Goal: Information Seeking & Learning: Learn about a topic

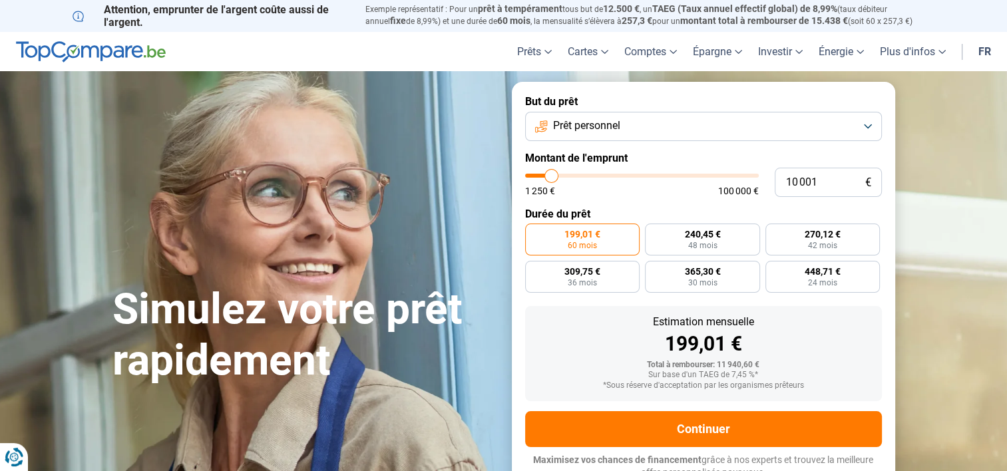
type input "11 000"
type input "11000"
type input "11 750"
type input "11750"
type input "12 500"
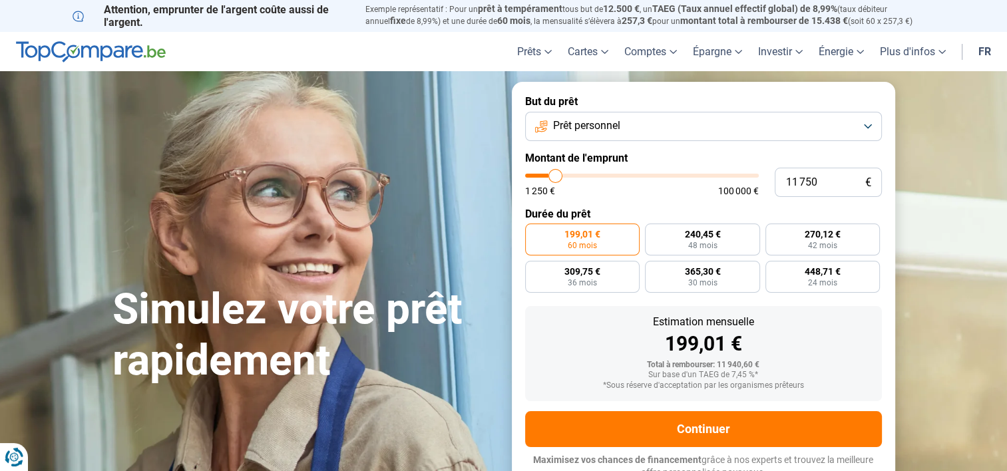
type input "12500"
type input "13 250"
type input "13250"
type input "14 500"
type input "14500"
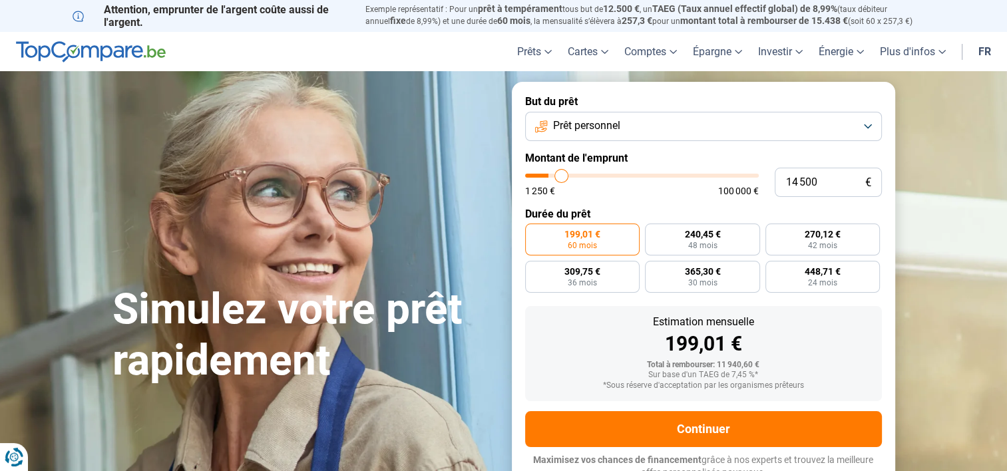
type input "16 000"
type input "16000"
type input "18 750"
type input "18750"
type input "21 250"
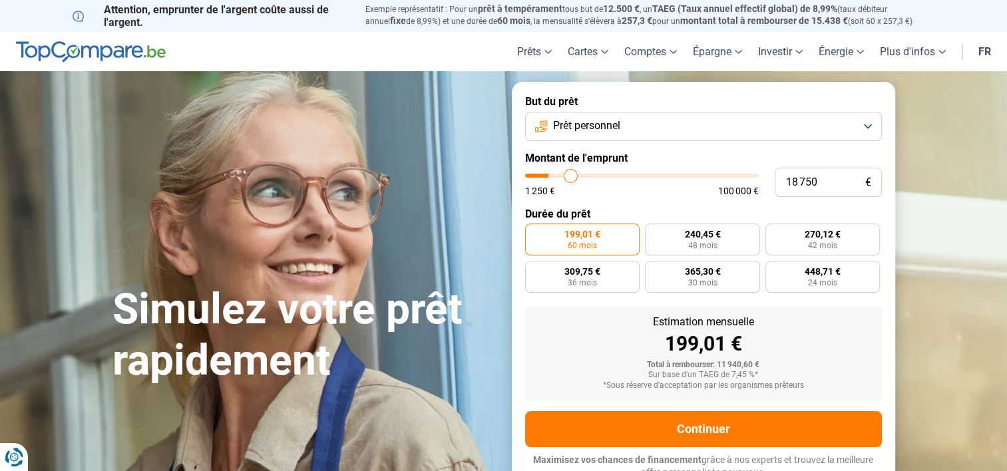
type input "21250"
type input "23 250"
type input "23250"
type input "25 250"
type input "25250"
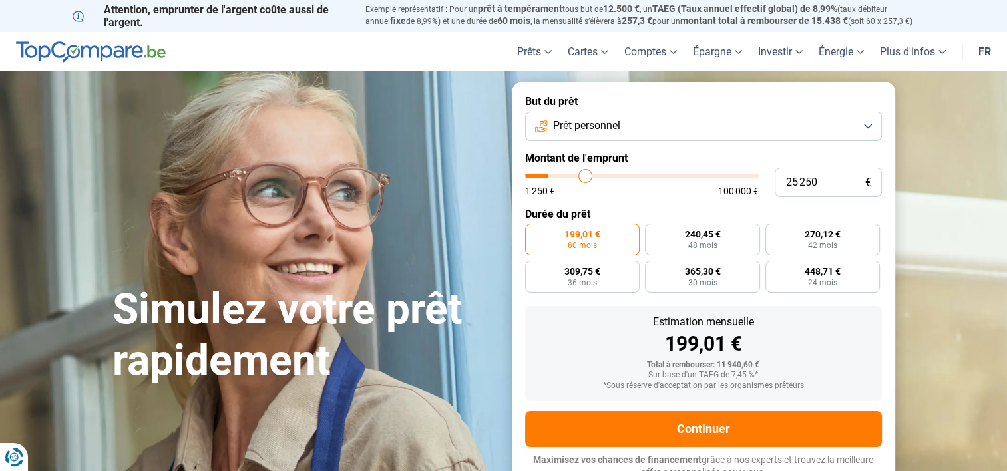
type input "26 500"
type input "26500"
type input "27 750"
type input "27750"
type input "28 500"
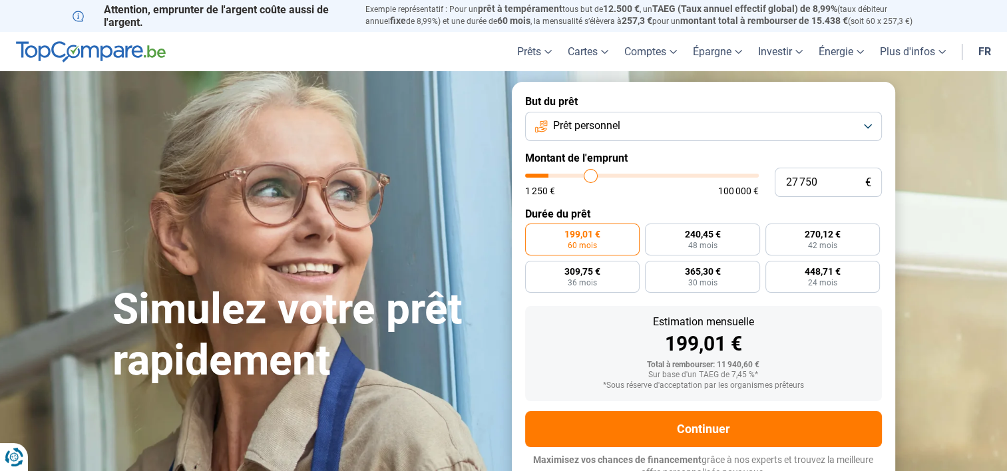
type input "28500"
type input "29 250"
type input "29250"
type input "31 000"
type input "31000"
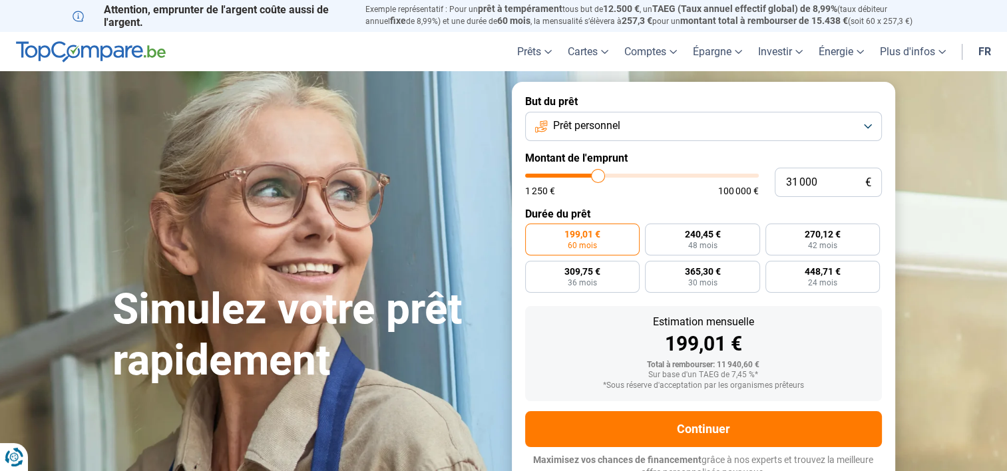
type input "31 750"
type input "31750"
type input "32 500"
type input "32500"
type input "33 000"
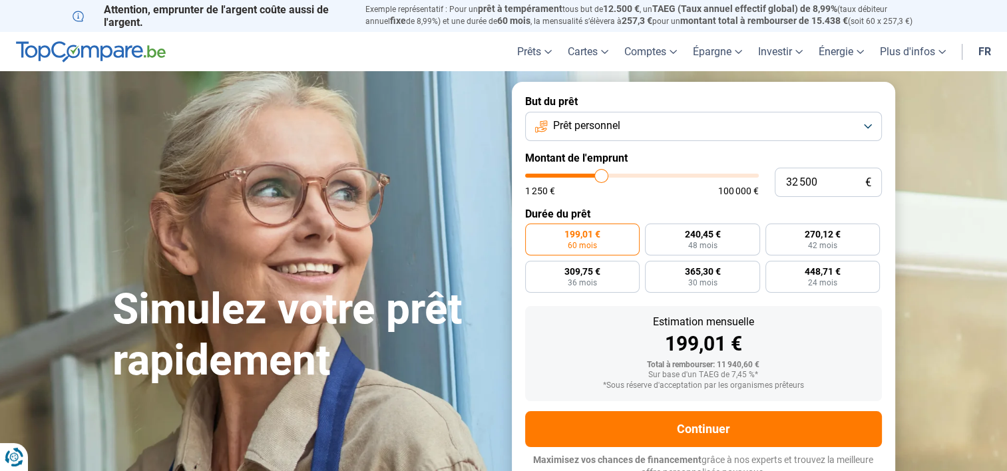
type input "33000"
type input "33 250"
type input "33250"
type input "33 750"
type input "33750"
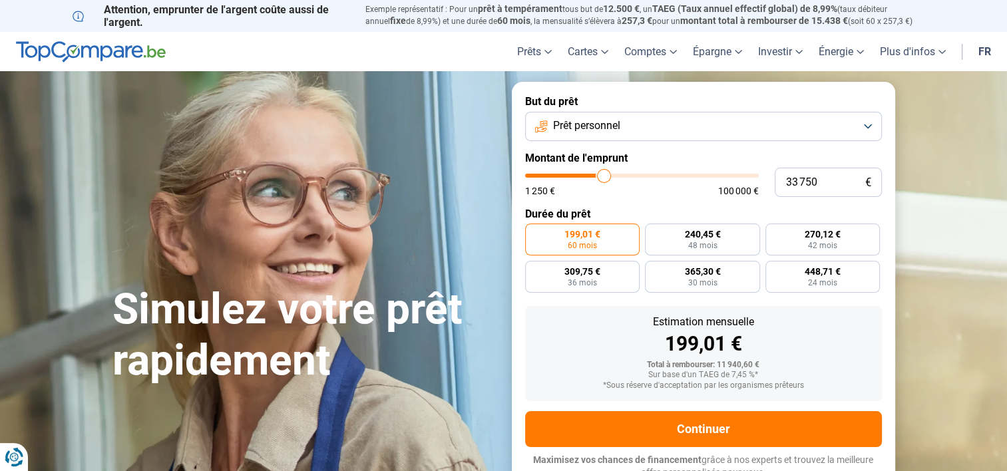
type input "34 250"
type input "34250"
type input "35 250"
type input "35250"
type input "36 000"
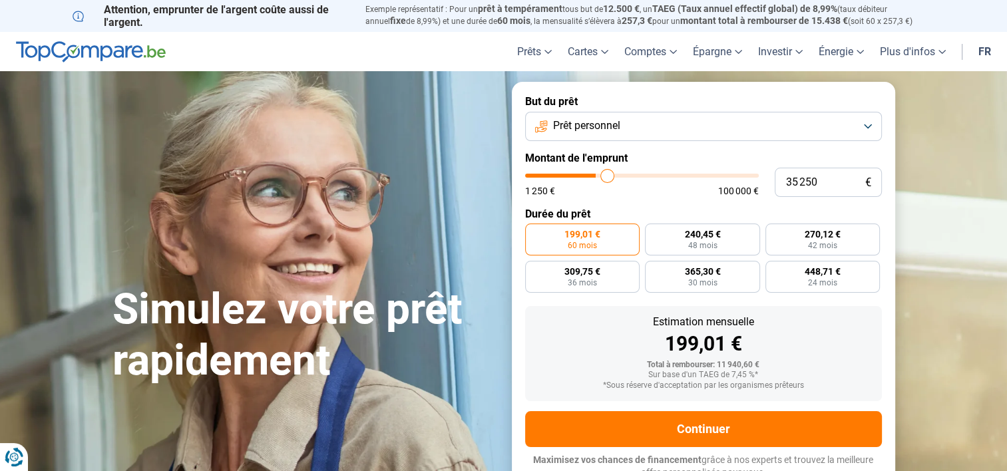
type input "36000"
type input "36 750"
type input "36750"
type input "37 750"
type input "37750"
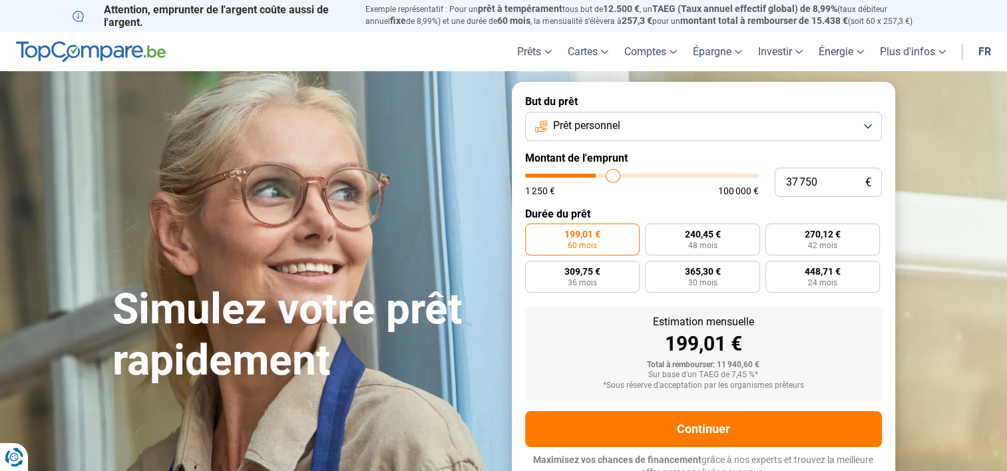
type input "38 250"
type input "38250"
type input "39 250"
type input "39250"
type input "40 000"
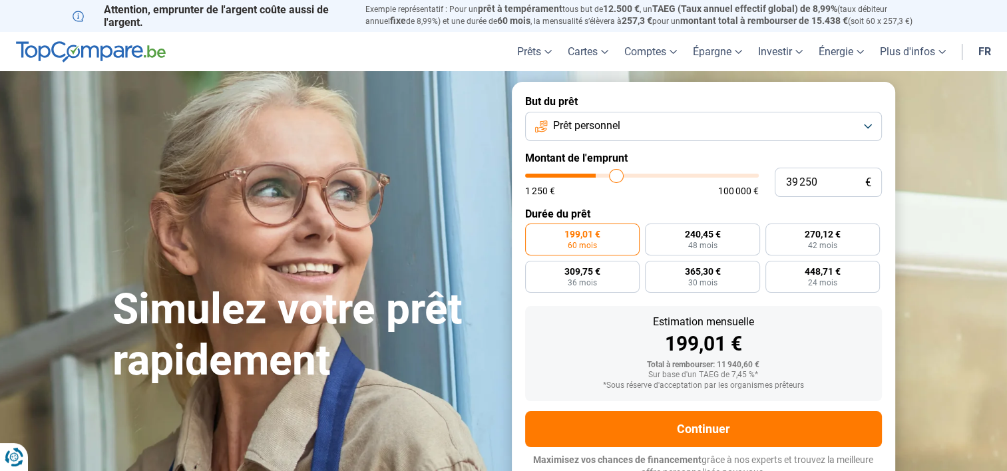
type input "40000"
type input "41 000"
type input "41000"
type input "42 500"
type input "42500"
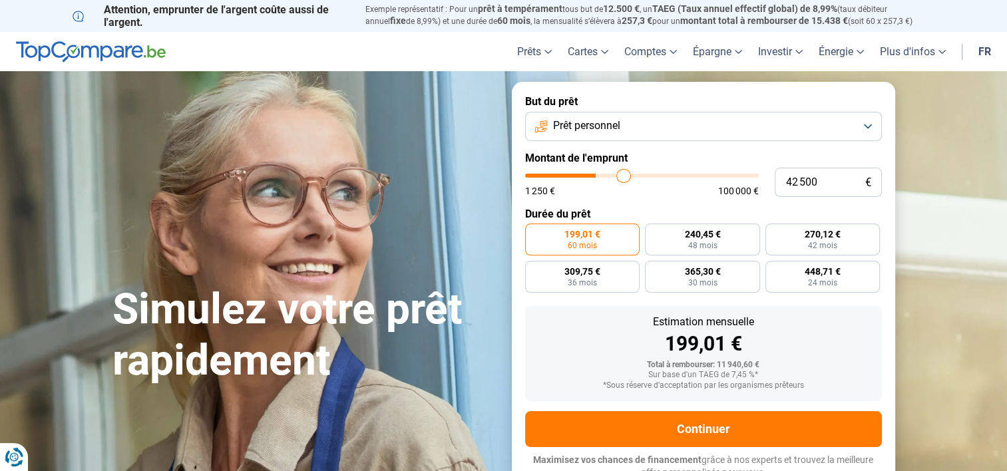
type input "44 000"
type input "44000"
type input "45 500"
type input "45500"
type input "47 500"
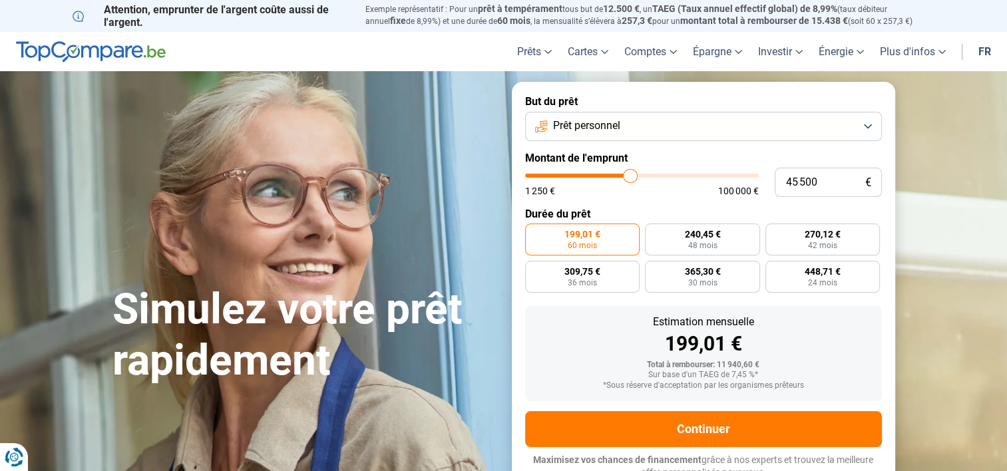
type input "47500"
type input "49 000"
type input "49000"
type input "50 250"
type input "50250"
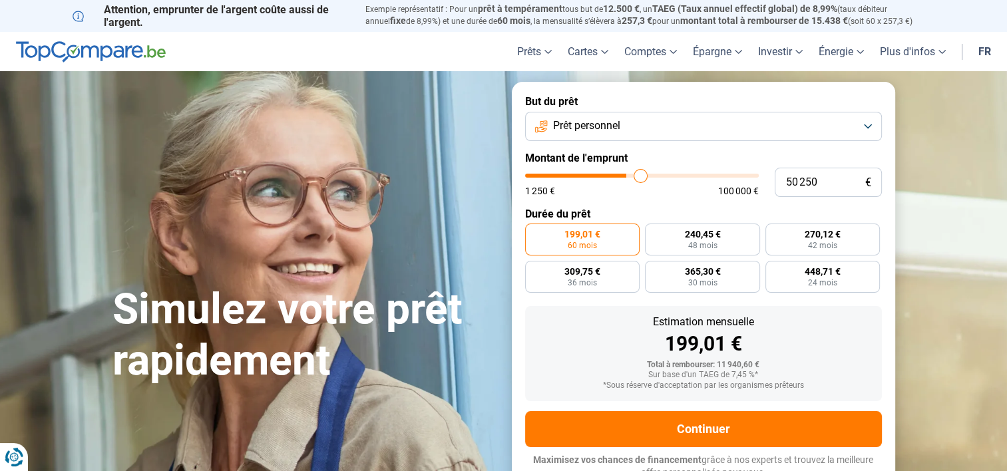
type input "51 000"
type input "51000"
type input "51 500"
type input "51500"
type input "52 000"
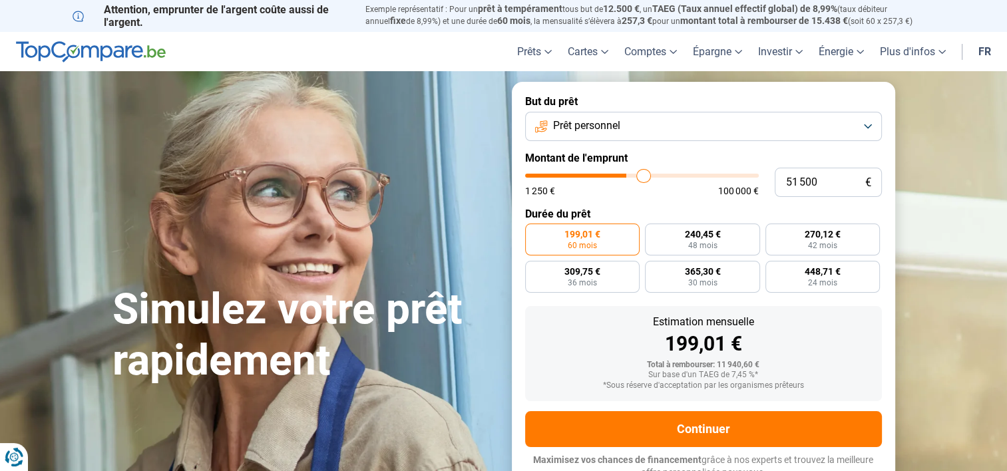
type input "52000"
type input "52 250"
type input "52250"
type input "52 500"
type input "52500"
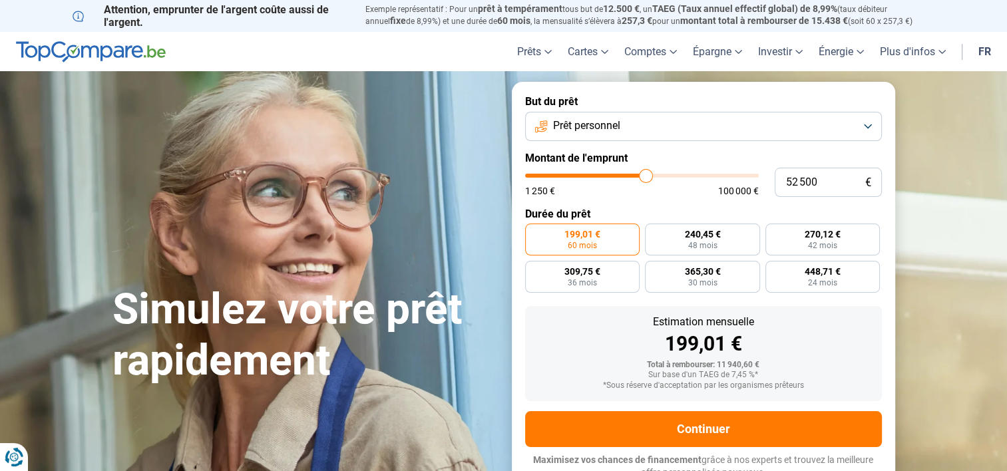
type input "52 250"
type input "52250"
type input "51 500"
type input "51500"
type input "51 000"
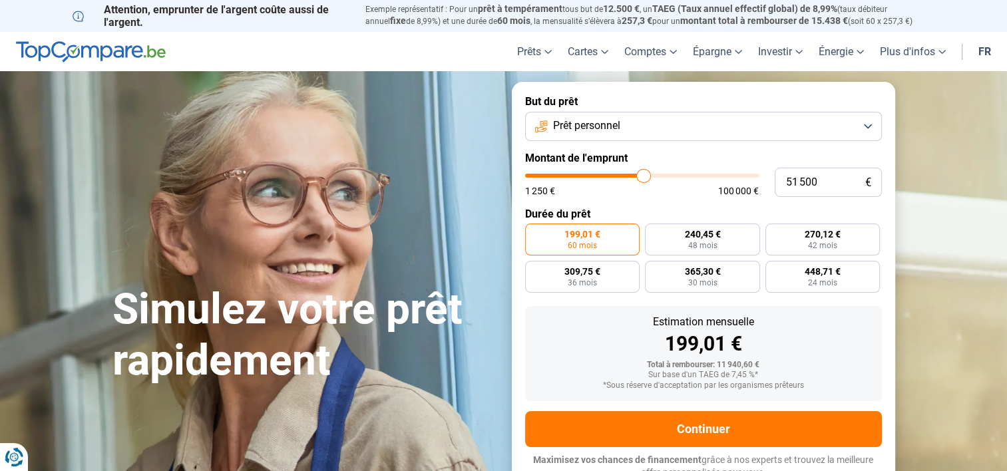
type input "51000"
type input "50 750"
type input "50750"
type input "50 000"
type input "50000"
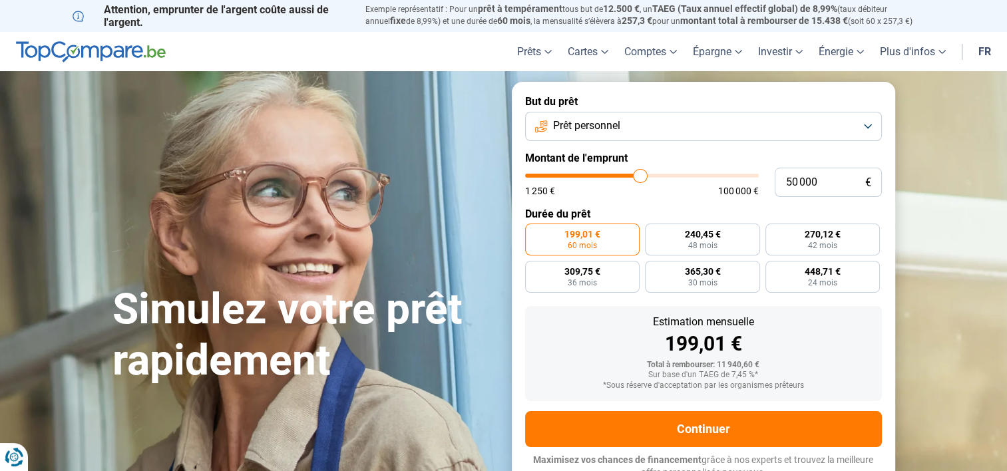
type input "49 000"
type input "49000"
type input "48 000"
type input "48000"
type input "47 500"
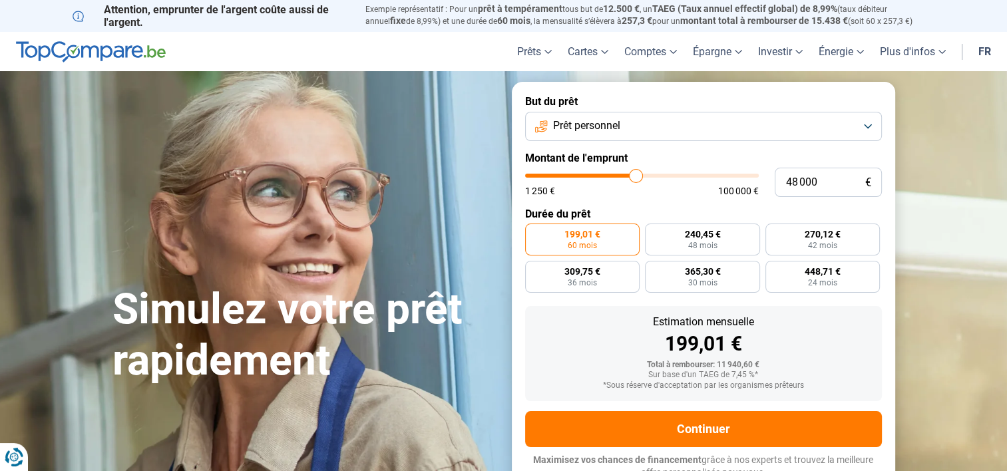
type input "47500"
type input "46 500"
type input "46500"
type input "45 750"
type input "45750"
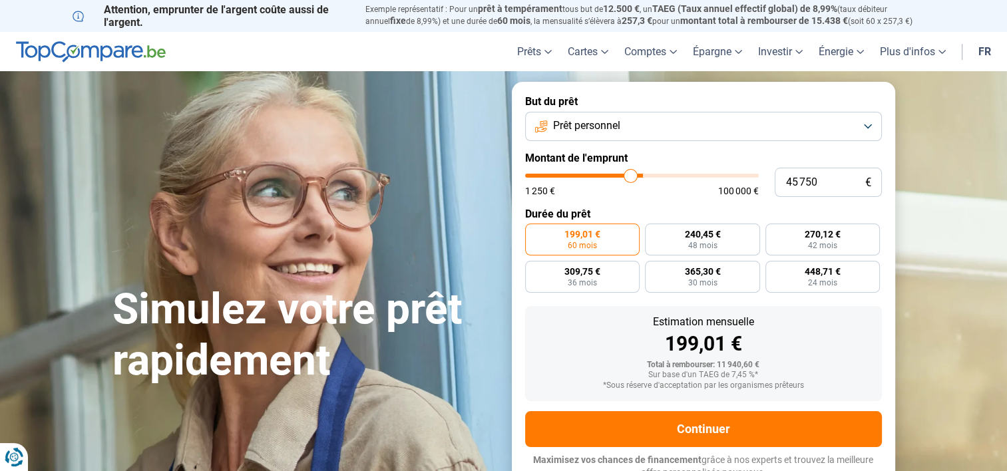
type input "45 000"
type input "45000"
type input "44 250"
type input "44250"
type input "43 750"
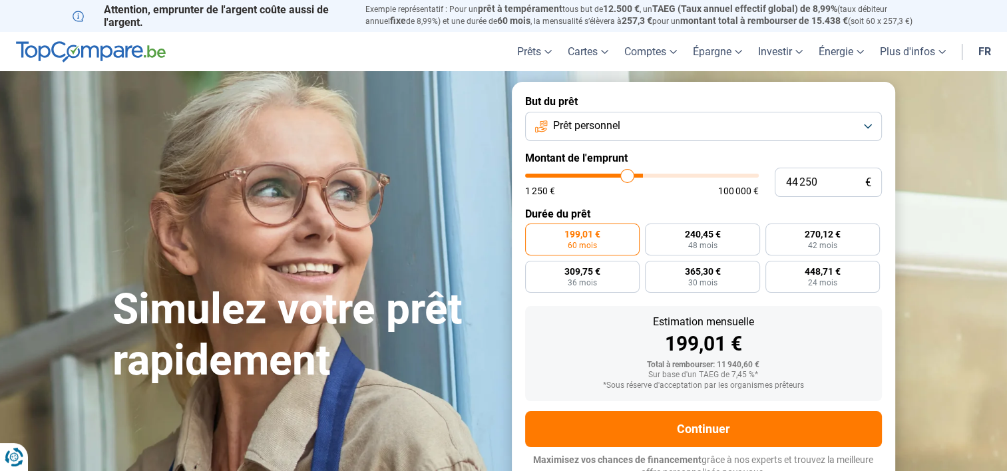
type input "43750"
type input "43 500"
type input "43500"
type input "43 250"
type input "43250"
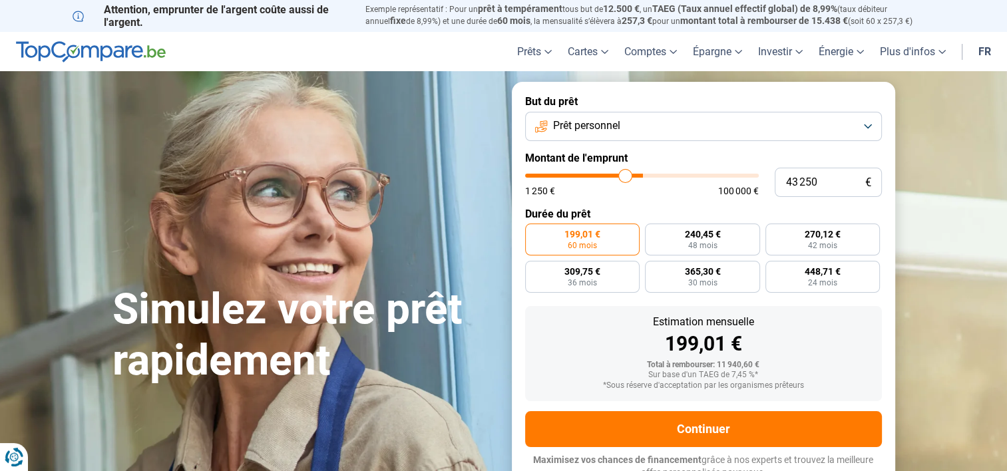
type input "43 000"
type input "43000"
type input "42 750"
type input "42750"
type input "42 250"
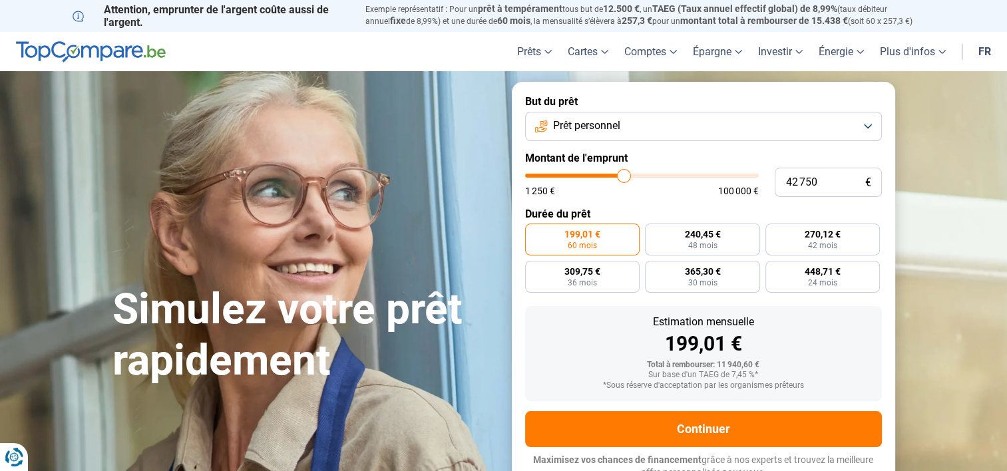
type input "42250"
type input "42 000"
type input "42000"
type input "41 500"
type input "41500"
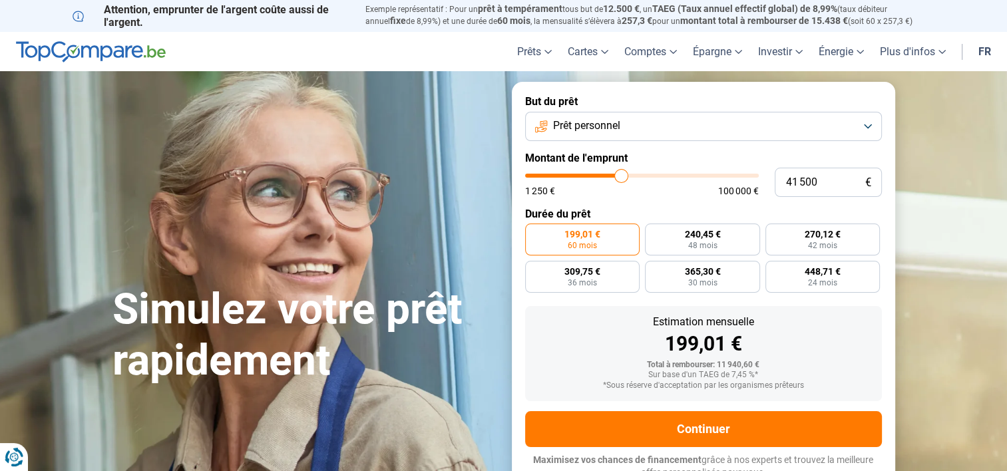
type input "41 000"
type input "41000"
type input "40 250"
type input "40250"
type input "40 000"
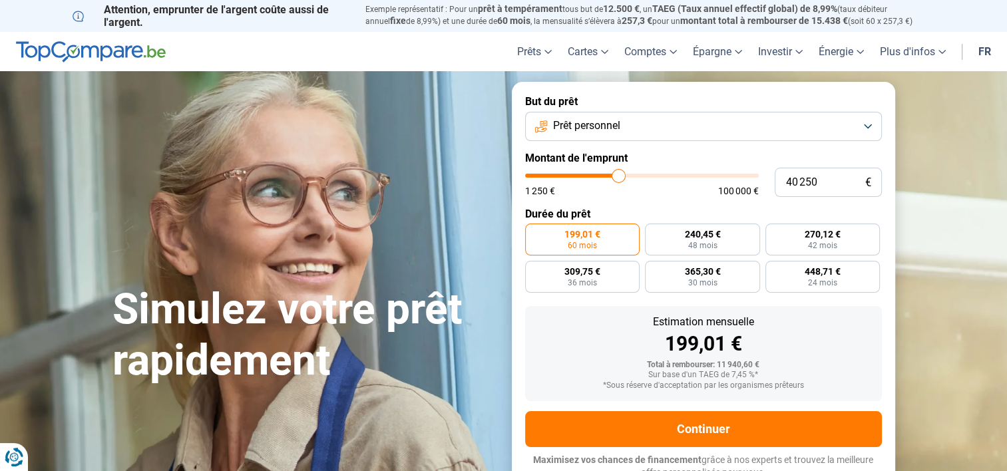
type input "40000"
type input "39 750"
type input "39750"
type input "39 500"
type input "39500"
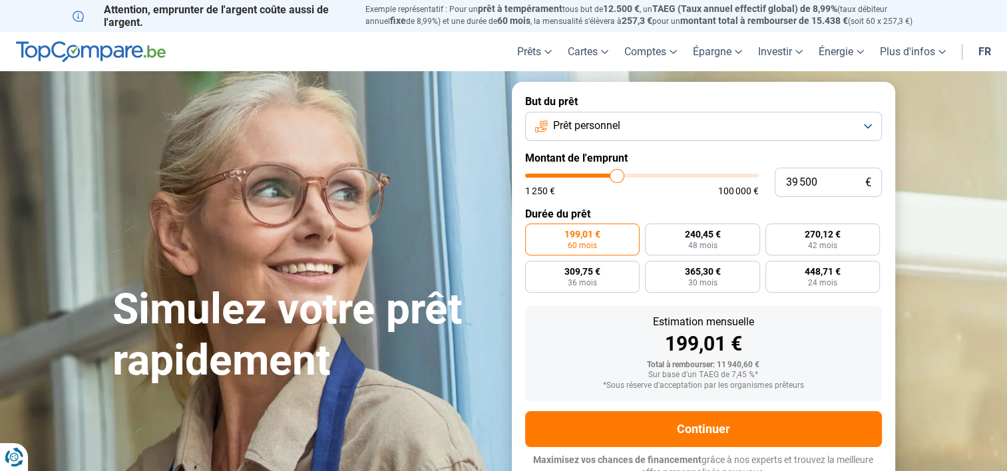
type input "39 250"
type input "39250"
type input "39 000"
type input "39000"
type input "38 500"
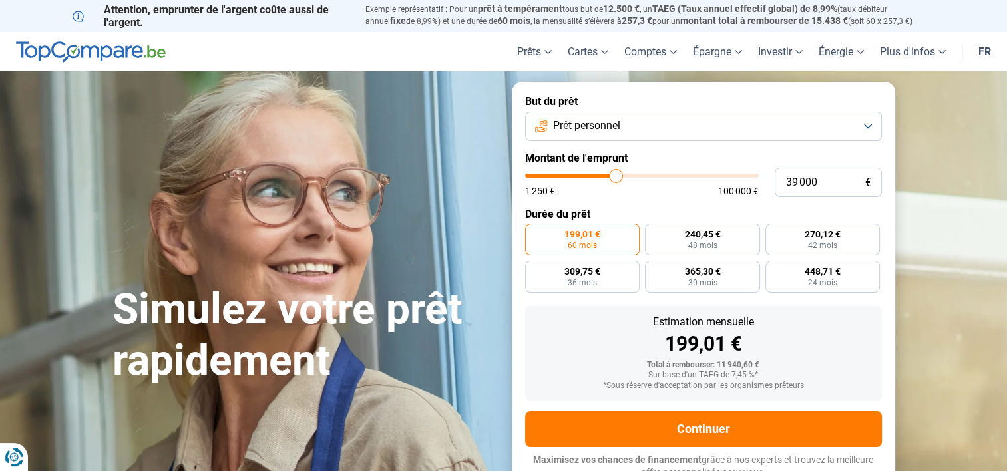
type input "38500"
type input "38 000"
type input "38000"
type input "37 750"
type input "37750"
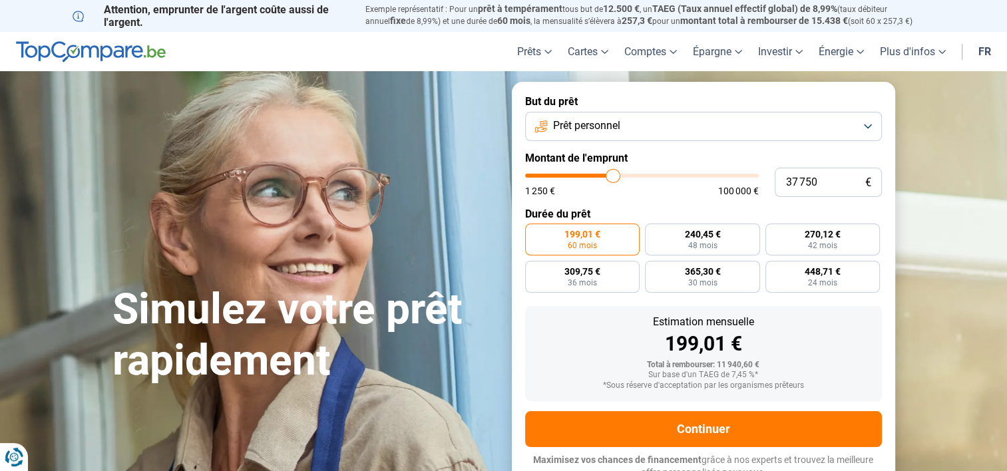
type input "37 500"
type input "37500"
type input "37 250"
type input "37250"
type input "36 750"
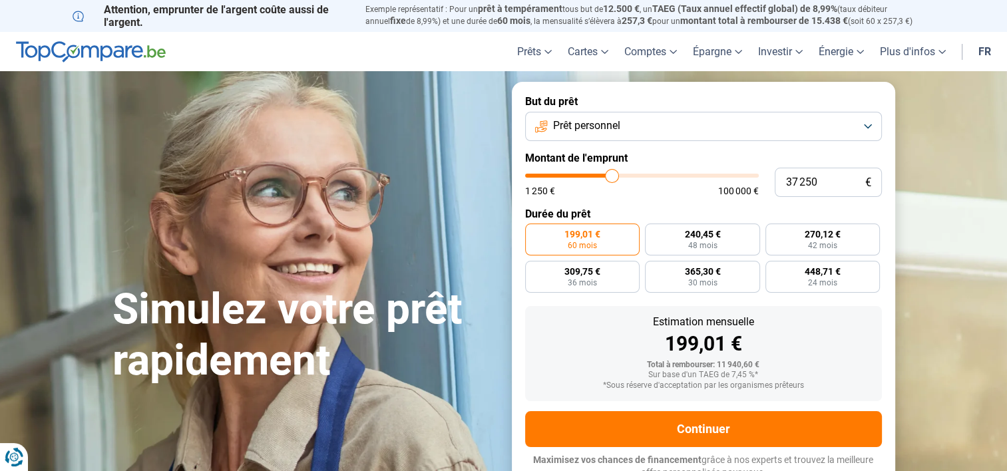
type input "36750"
type input "35 750"
type input "35750"
type input "35 000"
type input "35000"
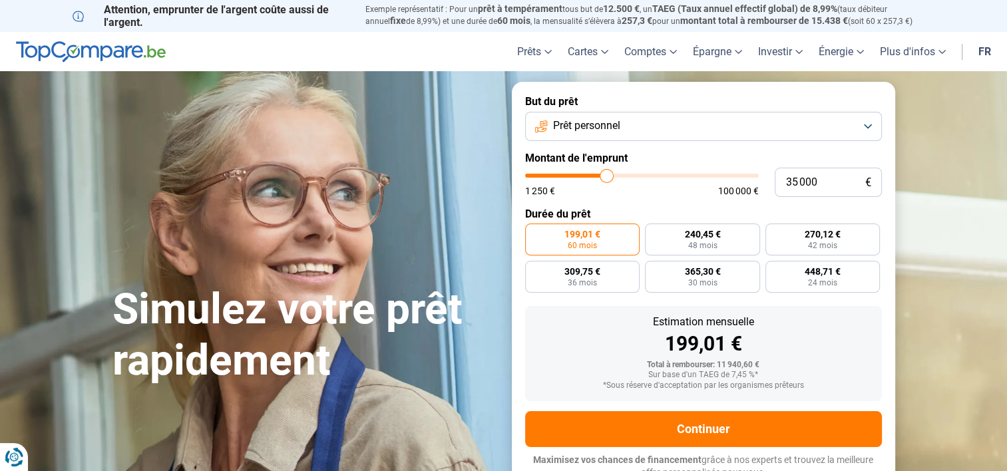
type input "34 250"
type input "34250"
type input "34 000"
type input "34000"
type input "33 500"
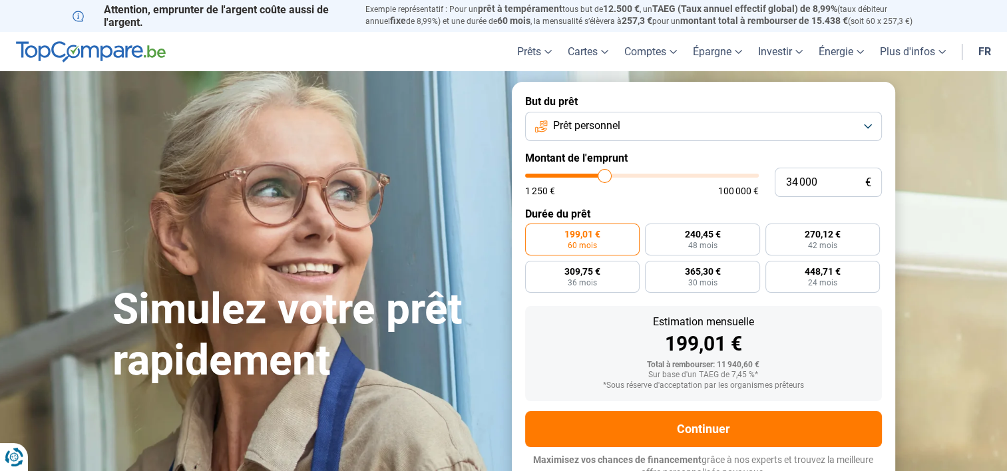
type input "33500"
type input "33 000"
type input "33000"
type input "32 750"
type input "32750"
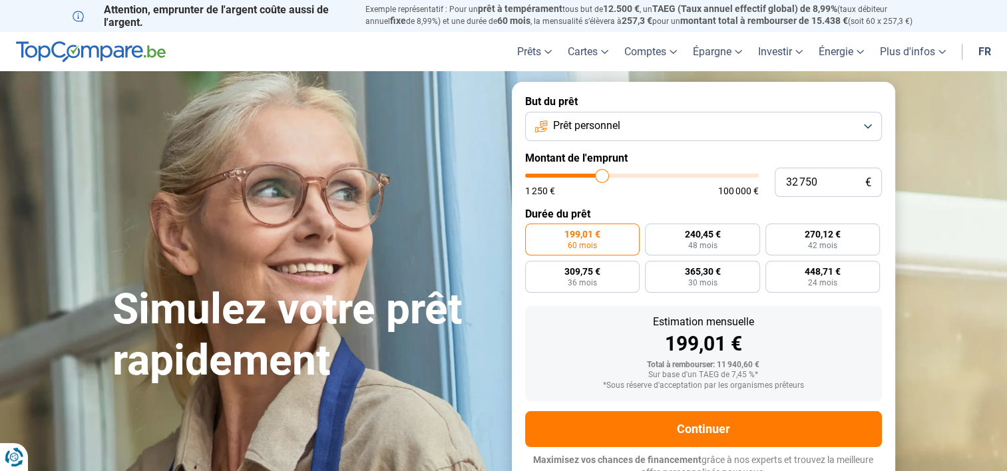
type input "32 250"
type input "32250"
type input "32 000"
type input "32000"
type input "31 750"
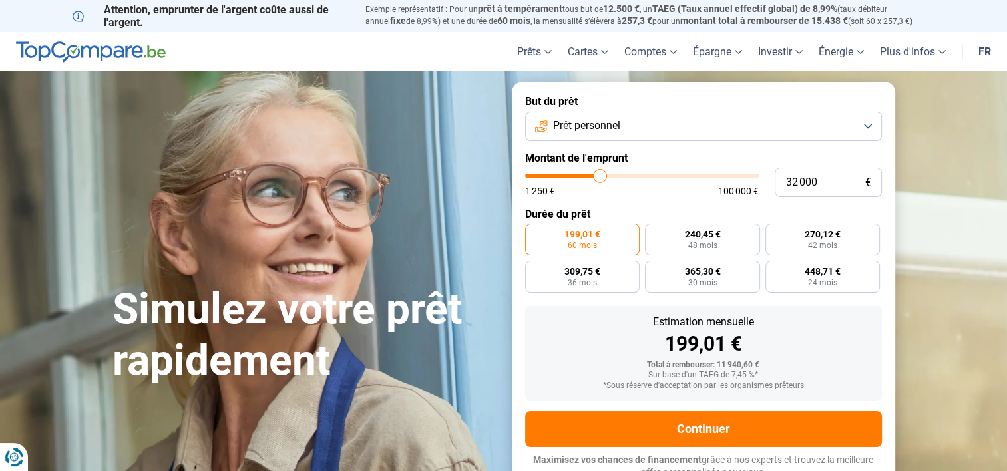
type input "31750"
type input "31 500"
drag, startPoint x: 553, startPoint y: 174, endPoint x: 599, endPoint y: 175, distance: 45.9
type input "31500"
click at [599, 175] on input "range" at bounding box center [642, 176] width 234 height 4
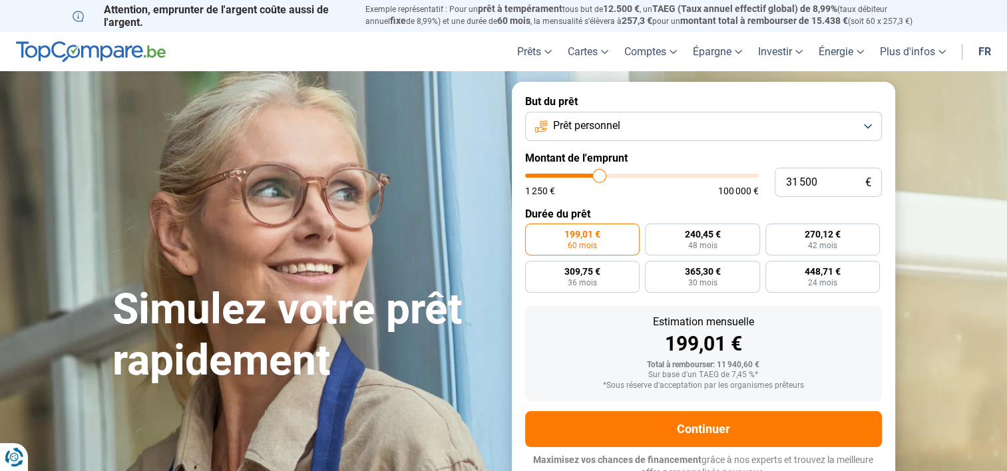
radio input "false"
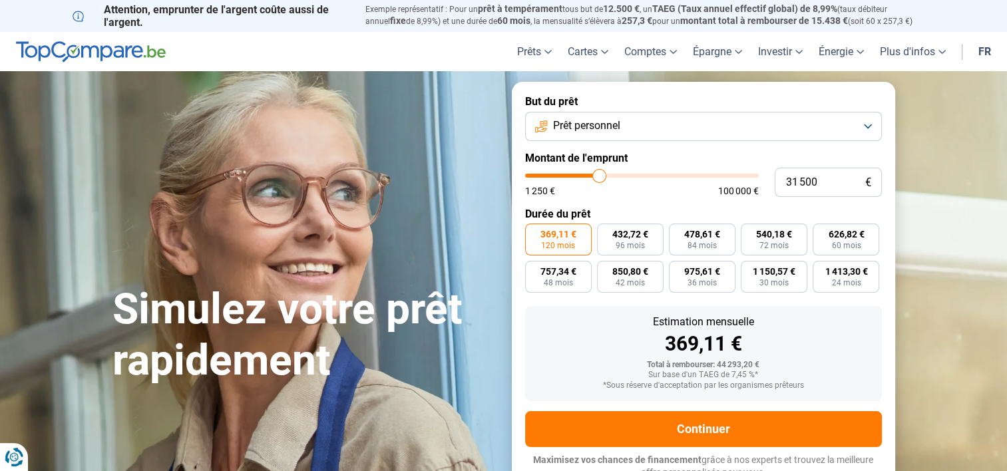
scroll to position [9, 0]
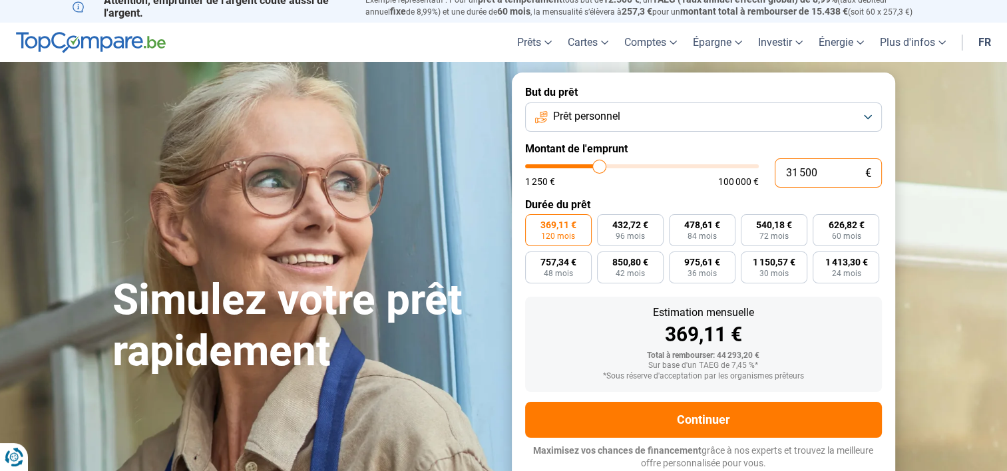
click at [806, 173] on input "31 500" at bounding box center [828, 172] width 107 height 29
type input "3 100"
type input "3000"
type input "310"
type input "1250"
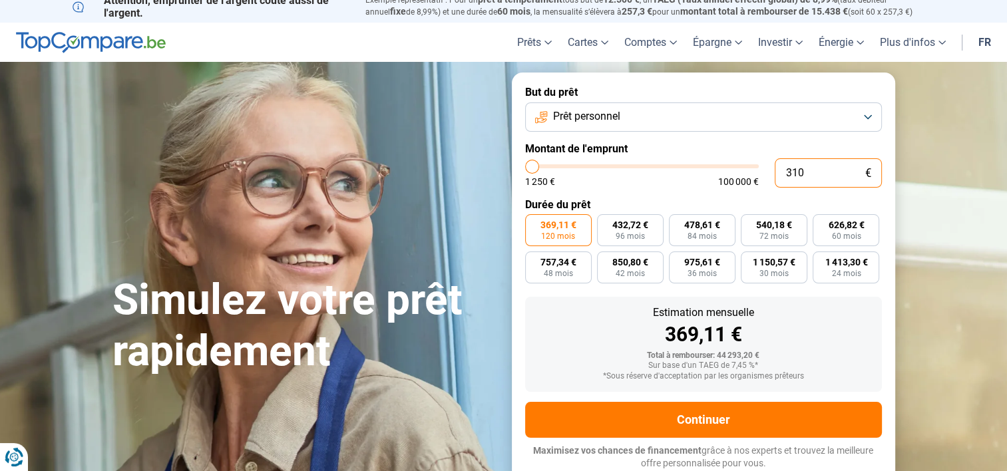
type input "31"
type input "1250"
type input "3"
type input "1250"
type input "30"
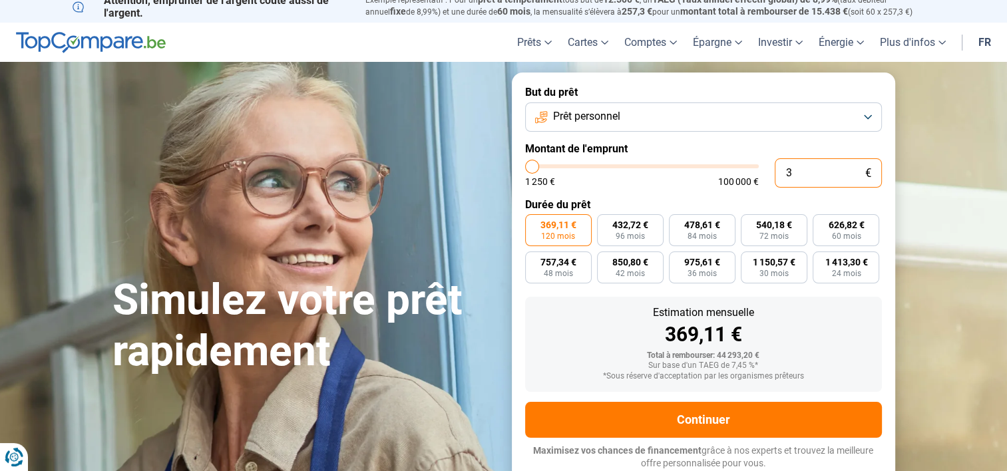
type input "1250"
type input "300"
type input "1250"
type input "3 000"
type input "3000"
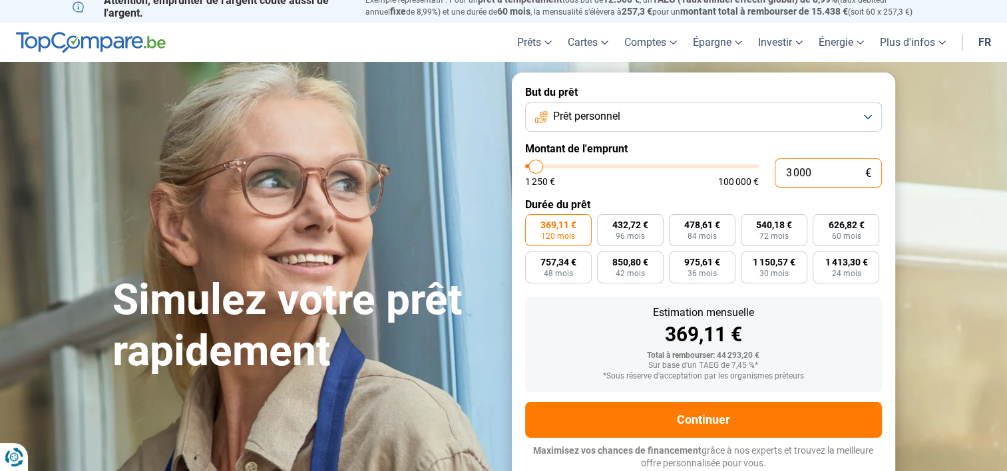
type input "300"
type input "1250"
type input "30"
type input "1250"
type input "3"
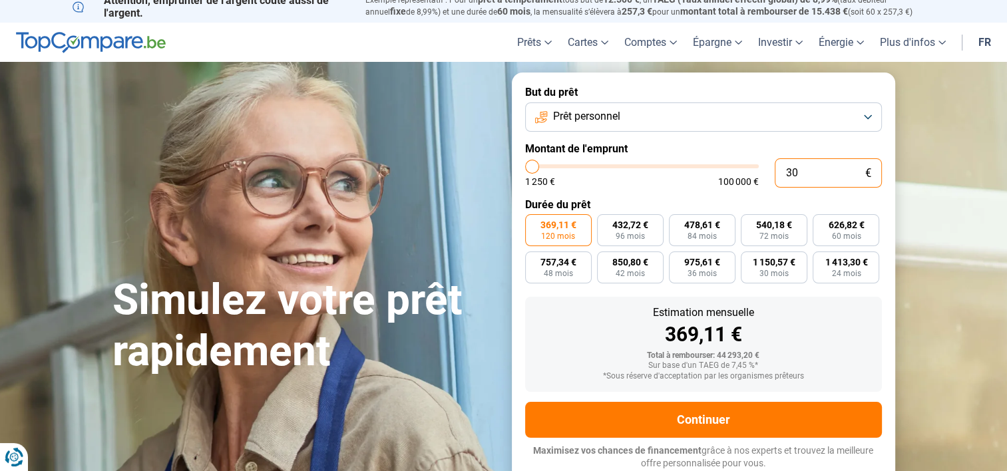
type input "1250"
type input "0"
type input "1250"
type input "1"
type input "1250"
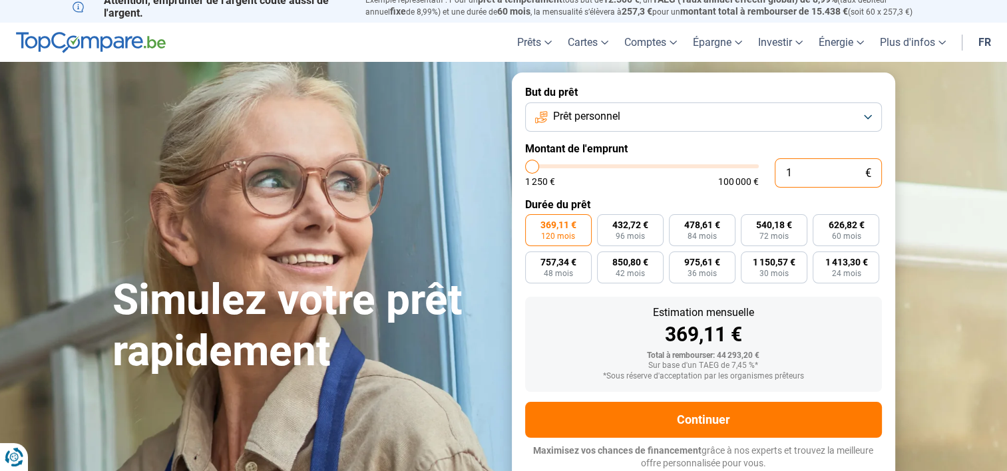
type input "10"
type input "1250"
type input "100"
type input "1250"
type input "1 000"
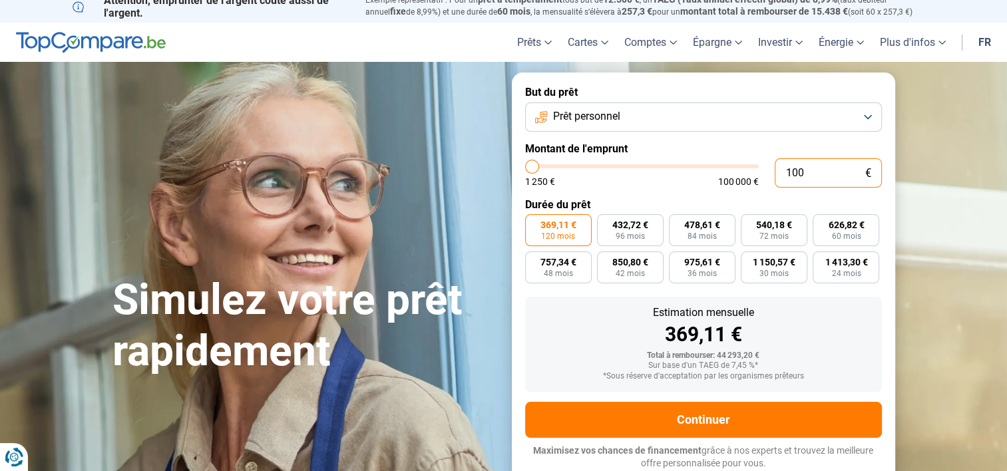
type input "1250"
type input "10 000"
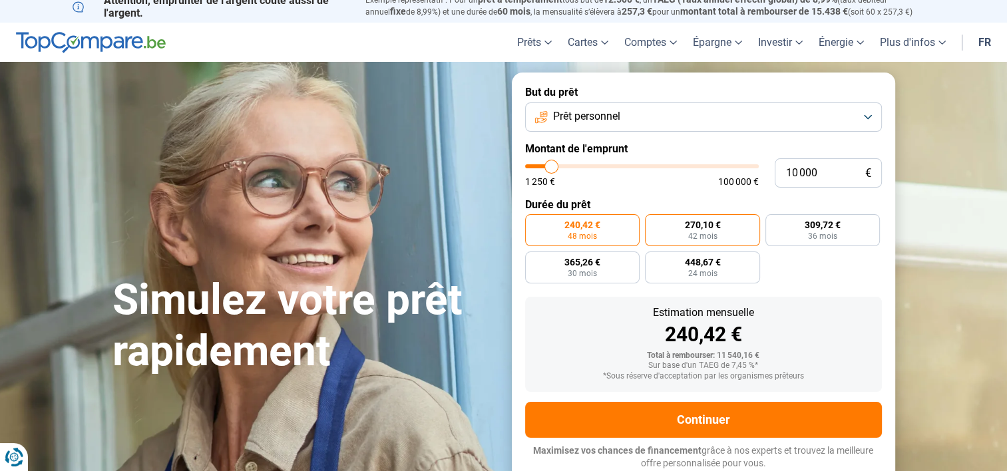
click at [695, 226] on span "270,10 €" at bounding box center [702, 224] width 36 height 9
click at [653, 223] on input "270,10 € 42 mois" at bounding box center [649, 218] width 9 height 9
click at [594, 229] on span "240,42 €" at bounding box center [582, 224] width 36 height 9
click at [534, 223] on input "240,42 € 48 mois" at bounding box center [529, 218] width 9 height 9
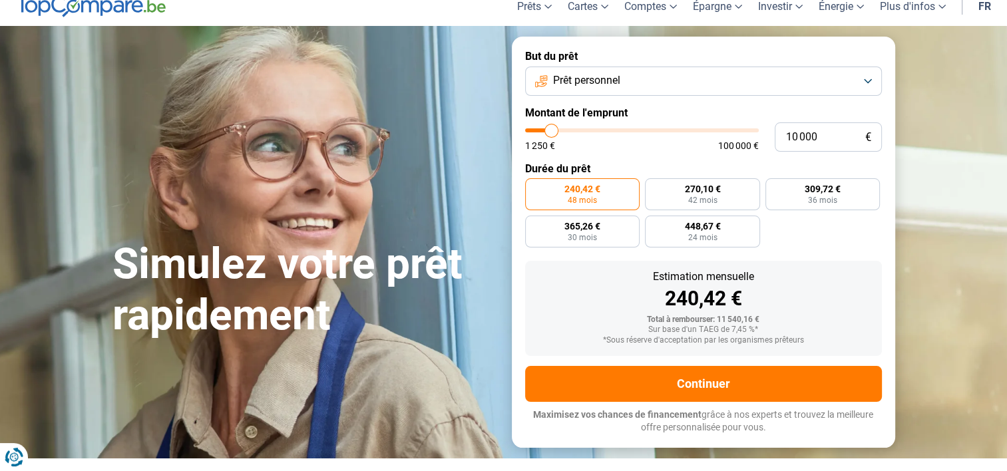
scroll to position [52, 0]
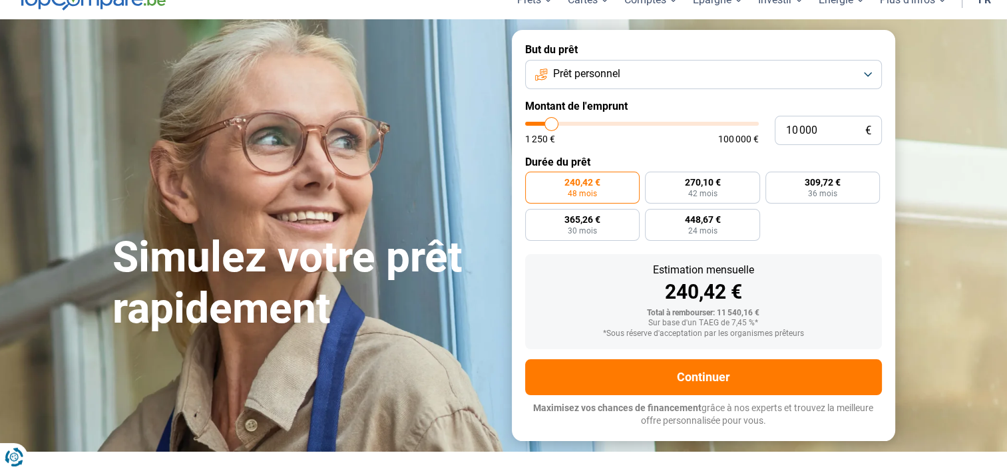
click at [870, 77] on button "Prêt personnel" at bounding box center [703, 74] width 357 height 29
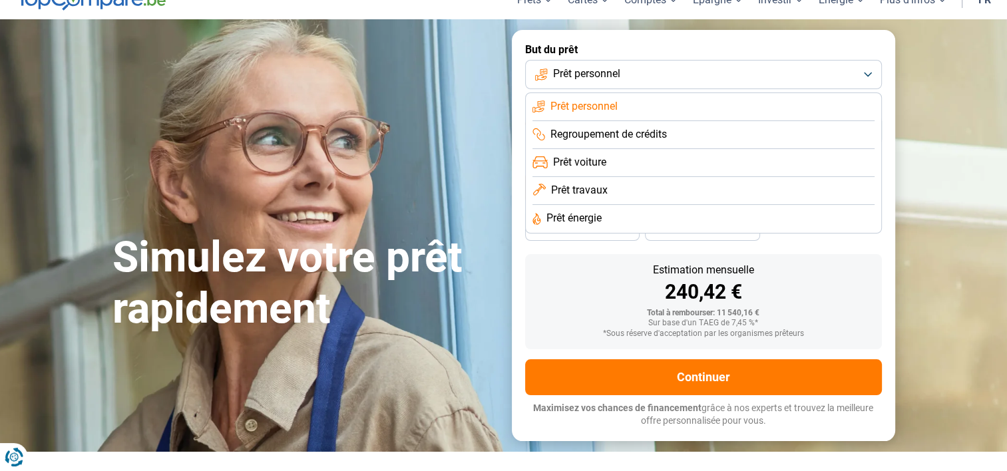
click at [583, 160] on span "Prêt voiture" at bounding box center [579, 162] width 53 height 15
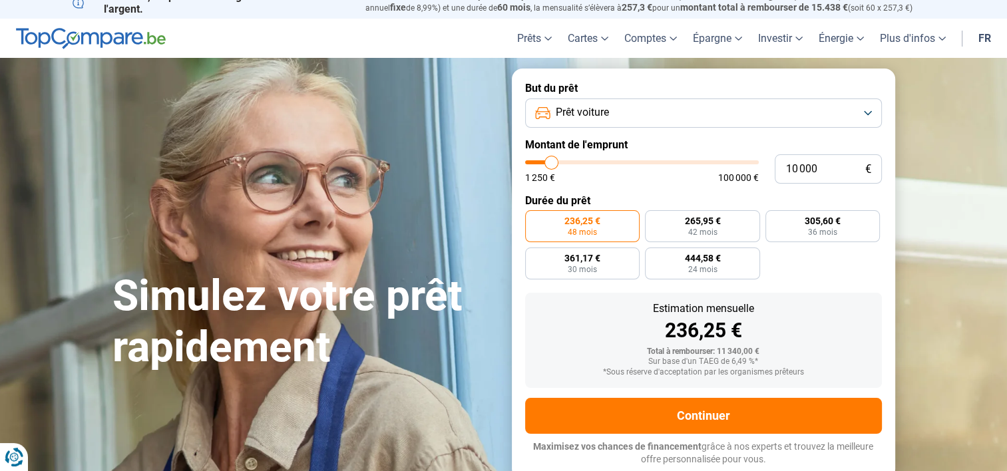
scroll to position [9, 0]
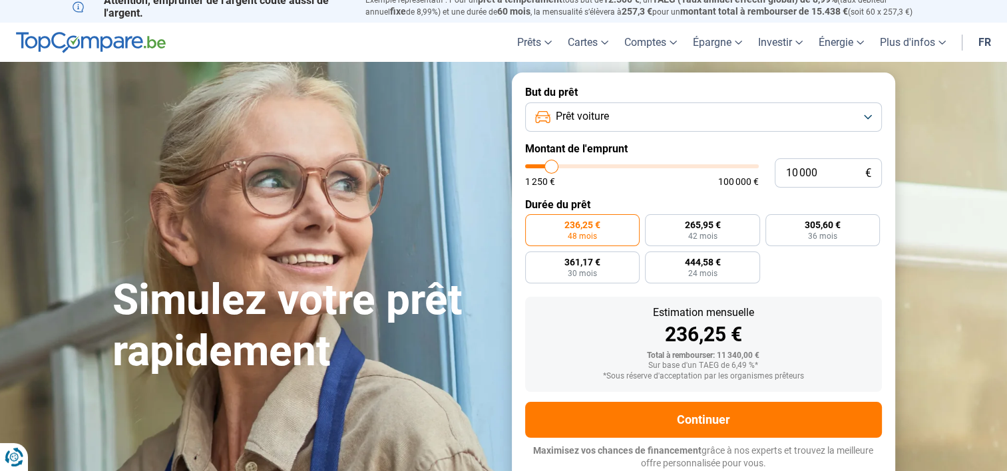
click at [615, 115] on button "Prêt voiture" at bounding box center [703, 116] width 357 height 29
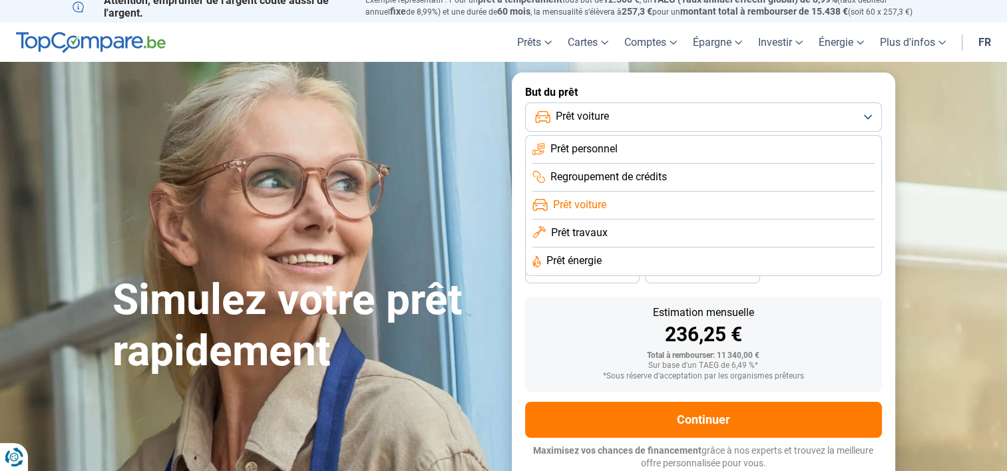
click at [623, 234] on li "Prêt travaux" at bounding box center [703, 234] width 342 height 28
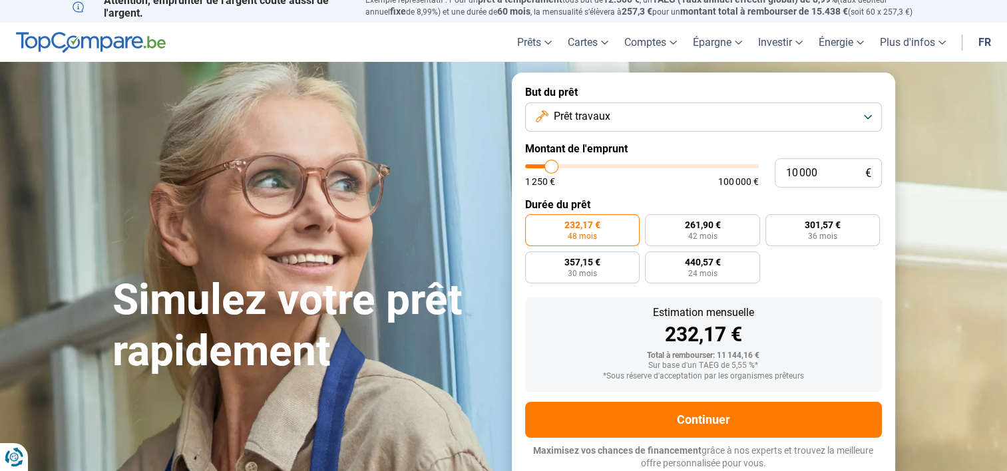
click at [863, 119] on button "Prêt travaux" at bounding box center [703, 116] width 357 height 29
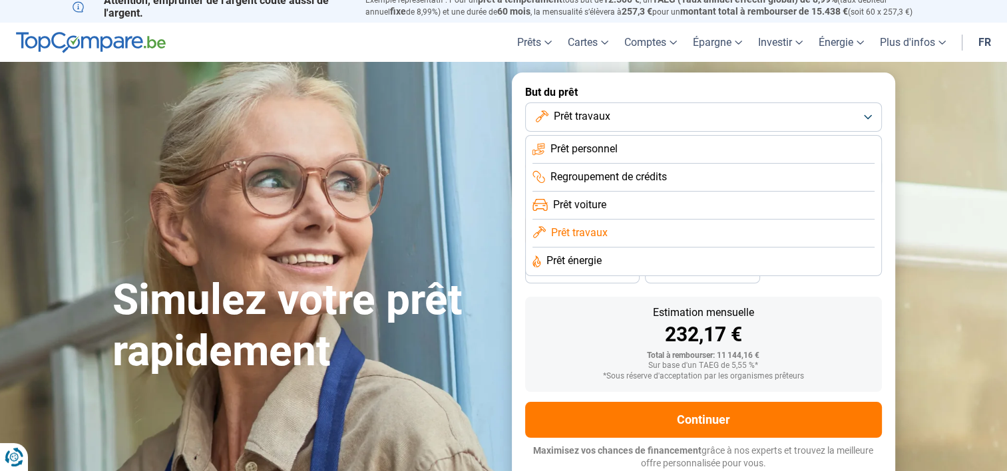
click at [685, 152] on li "Prêt personnel" at bounding box center [703, 150] width 342 height 28
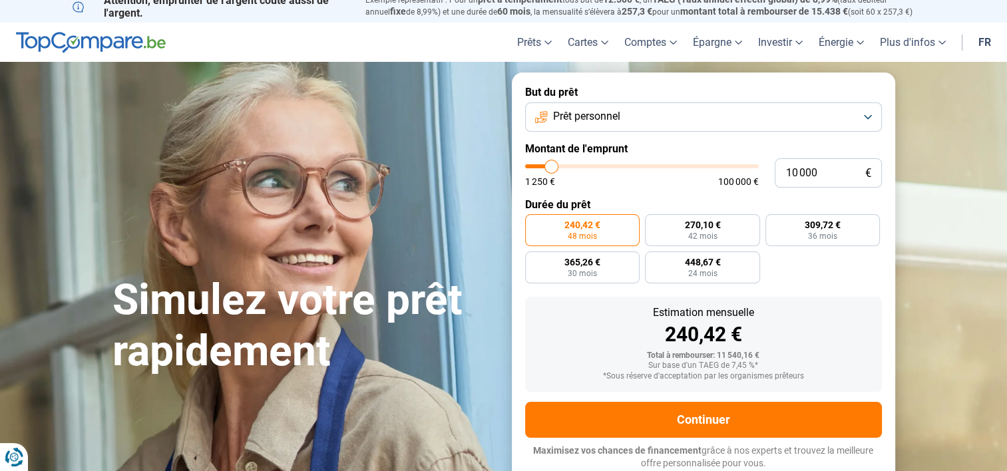
click at [865, 116] on button "Prêt personnel" at bounding box center [703, 116] width 357 height 29
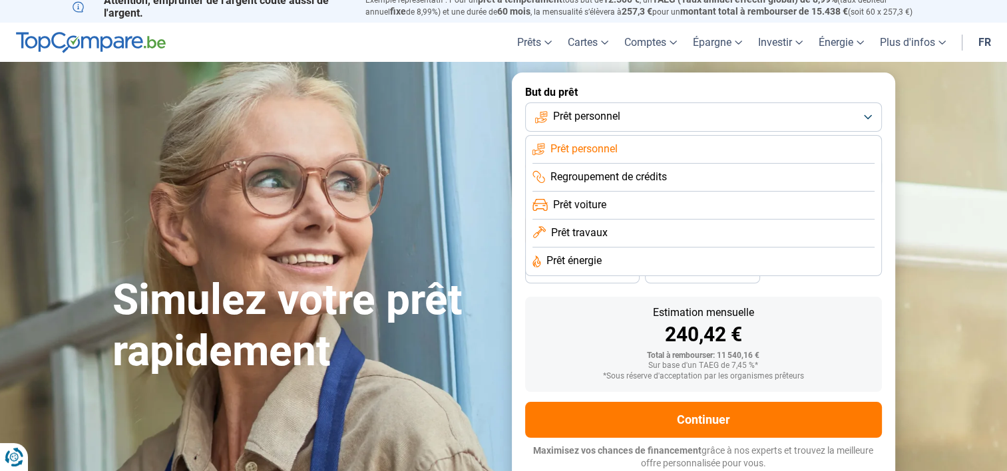
click at [584, 256] on span "Prêt énergie" at bounding box center [573, 261] width 55 height 15
